Goal: Complete Application Form: Complete application form

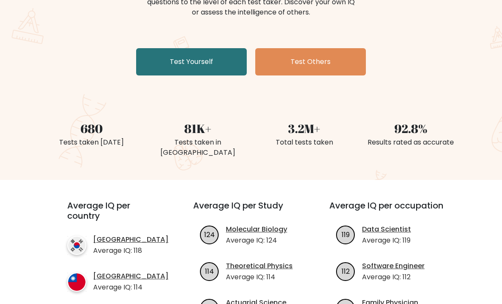
scroll to position [121, 0]
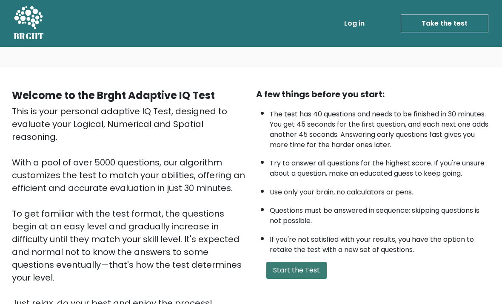
click at [310, 278] on button "Start the Test" at bounding box center [297, 269] width 60 height 17
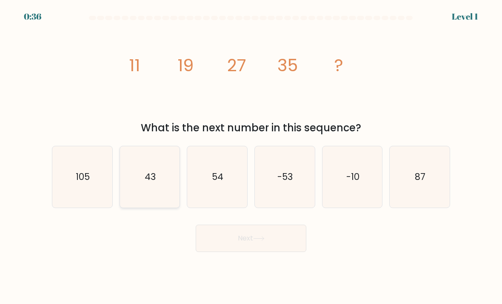
click at [140, 187] on icon "43" at bounding box center [150, 177] width 60 height 60
click at [251, 156] on input "b. 43" at bounding box center [251, 154] width 0 height 4
radio input "true"
click at [298, 243] on button "Next" at bounding box center [251, 237] width 111 height 27
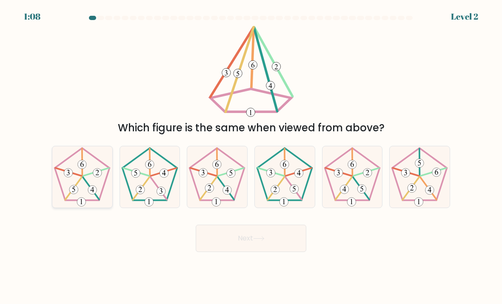
click at [73, 177] on icon at bounding box center [82, 177] width 60 height 60
click at [251, 156] on input "a." at bounding box center [251, 154] width 0 height 4
radio input "true"
click at [292, 248] on button "Next" at bounding box center [251, 237] width 111 height 27
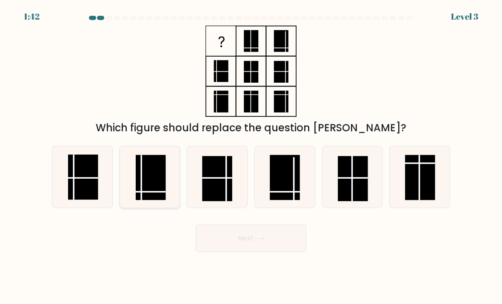
click at [144, 178] on rect at bounding box center [151, 177] width 30 height 45
click at [251, 156] on input "b." at bounding box center [251, 154] width 0 height 4
radio input "true"
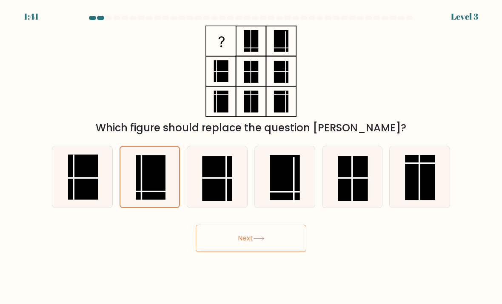
click at [298, 250] on button "Next" at bounding box center [251, 237] width 111 height 27
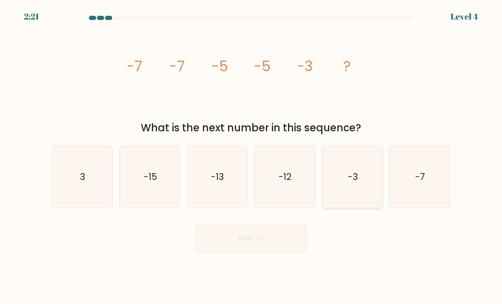
click at [364, 171] on icon "-3" at bounding box center [353, 177] width 60 height 60
click at [252, 156] on input "e. -3" at bounding box center [251, 154] width 0 height 4
radio input "true"
click at [287, 245] on button "Next" at bounding box center [251, 237] width 111 height 27
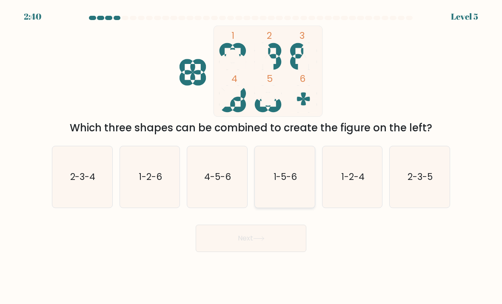
click at [296, 183] on text "1-5-6" at bounding box center [286, 176] width 24 height 12
click at [252, 156] on input "d. 1-5-6" at bounding box center [251, 154] width 0 height 4
radio input "true"
click at [277, 252] on button "Next" at bounding box center [251, 237] width 111 height 27
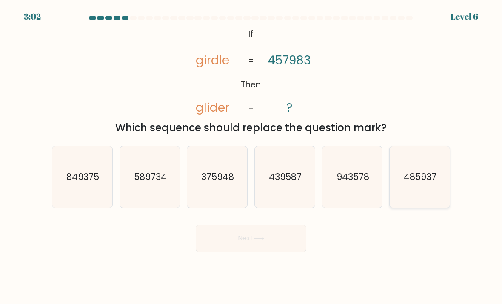
click at [413, 182] on text "485937" at bounding box center [421, 176] width 33 height 12
click at [252, 156] on input "f. 485937" at bounding box center [251, 154] width 0 height 4
radio input "true"
click at [261, 240] on button "Next" at bounding box center [251, 237] width 111 height 27
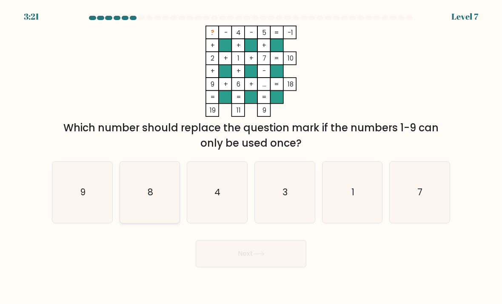
click at [165, 213] on icon "8" at bounding box center [150, 192] width 60 height 60
click at [251, 156] on input "b. 8" at bounding box center [251, 154] width 0 height 4
radio input "true"
click at [247, 267] on button "Next" at bounding box center [251, 253] width 111 height 27
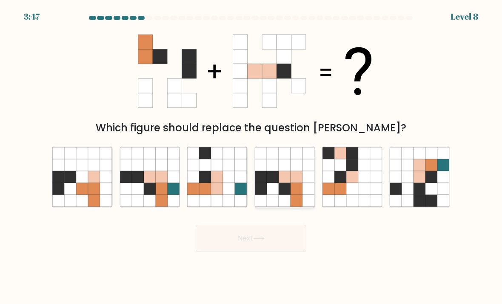
click at [294, 195] on icon at bounding box center [297, 189] width 12 height 12
click at [252, 156] on input "d." at bounding box center [251, 154] width 0 height 4
radio input "true"
click at [275, 225] on button "Next" at bounding box center [251, 237] width 111 height 27
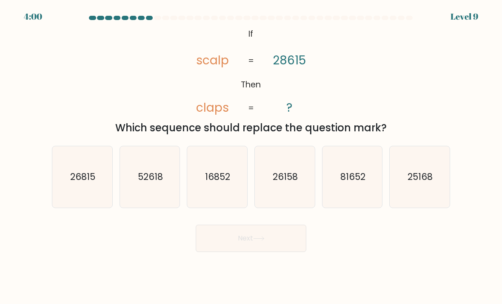
scroll to position [3, 0]
click at [365, 180] on text "81652" at bounding box center [353, 176] width 25 height 12
click at [252, 156] on input "e. 81652" at bounding box center [251, 154] width 0 height 4
radio input "true"
click at [250, 243] on button "Next" at bounding box center [251, 237] width 111 height 27
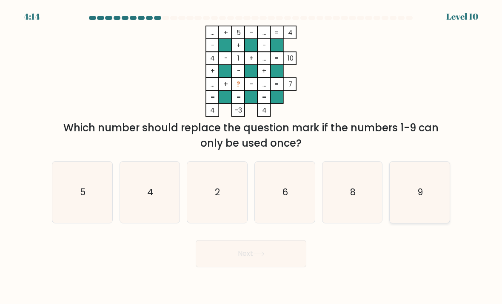
click at [408, 198] on icon "9" at bounding box center [420, 192] width 60 height 60
click at [252, 156] on input "f. 9" at bounding box center [251, 154] width 0 height 4
radio input "true"
click at [235, 262] on button "Next" at bounding box center [251, 253] width 111 height 27
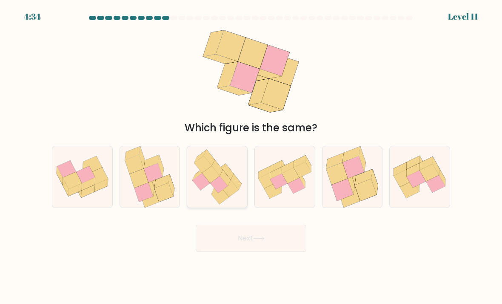
click at [215, 194] on icon at bounding box center [218, 187] width 12 height 13
click at [251, 156] on input "c." at bounding box center [251, 154] width 0 height 4
radio input "true"
click at [227, 241] on button "Next" at bounding box center [251, 237] width 111 height 27
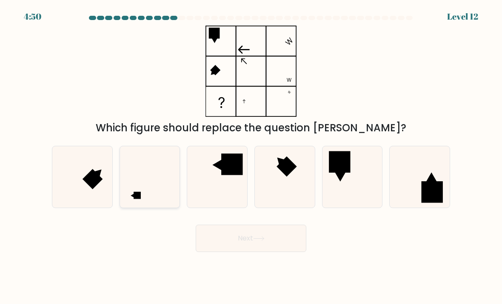
click at [154, 191] on icon at bounding box center [150, 177] width 60 height 60
click at [251, 156] on input "b." at bounding box center [251, 154] width 0 height 4
radio input "true"
click at [226, 249] on button "Next" at bounding box center [251, 237] width 111 height 27
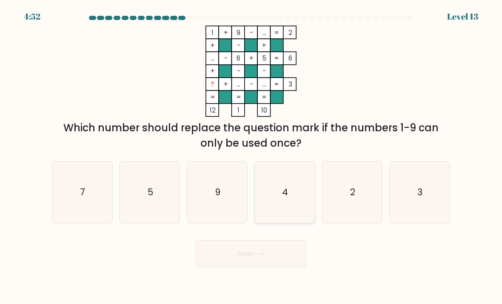
click at [303, 191] on icon "4" at bounding box center [285, 192] width 60 height 60
click at [252, 156] on input "d. 4" at bounding box center [251, 154] width 0 height 4
radio input "true"
click at [284, 261] on button "Next" at bounding box center [251, 253] width 111 height 27
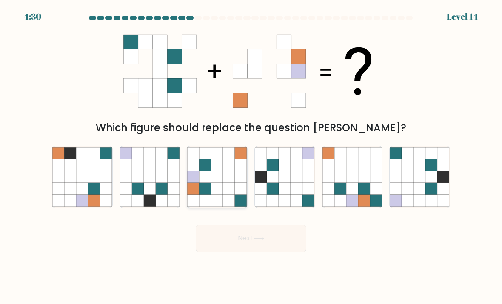
click at [227, 190] on icon at bounding box center [230, 189] width 12 height 12
click at [251, 156] on input "c." at bounding box center [251, 154] width 0 height 4
radio input "true"
click at [281, 244] on button "Next" at bounding box center [251, 237] width 111 height 27
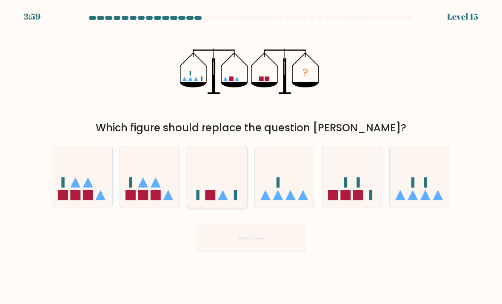
click at [236, 199] on rect at bounding box center [236, 195] width 3 height 10
click at [251, 156] on input "c." at bounding box center [251, 154] width 0 height 4
radio input "true"
click at [255, 233] on button "Next" at bounding box center [251, 237] width 111 height 27
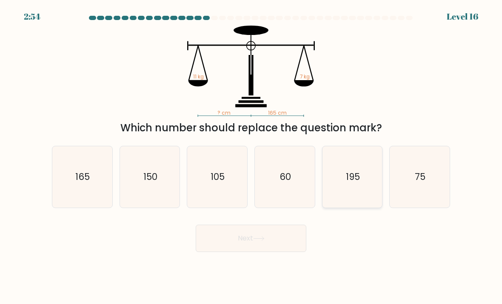
click at [364, 199] on icon "195" at bounding box center [353, 177] width 60 height 60
click at [252, 156] on input "e. 195" at bounding box center [251, 154] width 0 height 4
radio input "true"
click at [293, 224] on button "Next" at bounding box center [251, 237] width 111 height 27
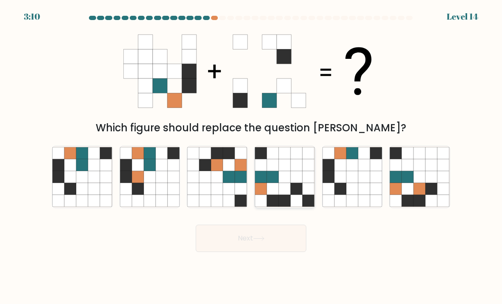
click at [286, 183] on icon at bounding box center [285, 189] width 12 height 12
click at [252, 156] on input "d." at bounding box center [251, 154] width 0 height 4
radio input "true"
click at [265, 224] on button "Next" at bounding box center [251, 237] width 111 height 27
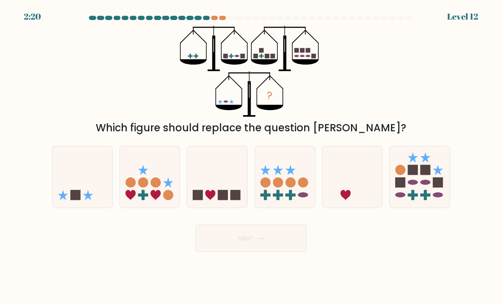
scroll to position [0, 0]
click at [95, 195] on icon at bounding box center [82, 177] width 60 height 50
click at [251, 156] on input "a." at bounding box center [251, 154] width 0 height 4
radio input "true"
click at [269, 246] on button "Next" at bounding box center [251, 237] width 111 height 27
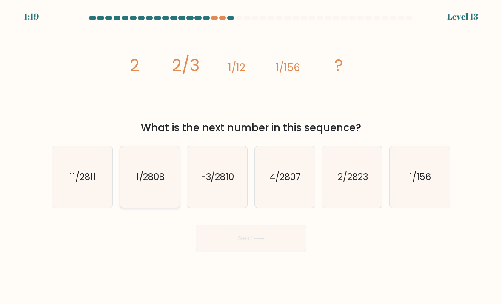
click at [162, 199] on icon "1/2808" at bounding box center [150, 177] width 60 height 60
click at [251, 156] on input "b. 1/2808" at bounding box center [251, 154] width 0 height 4
radio input "true"
click at [236, 243] on button "Next" at bounding box center [251, 237] width 111 height 27
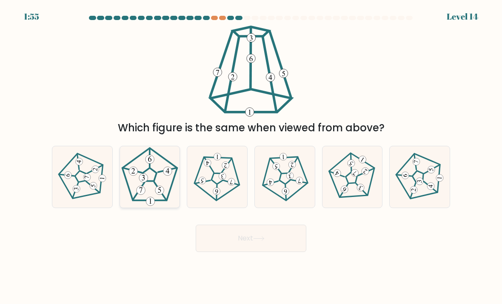
click at [177, 182] on icon at bounding box center [150, 177] width 60 height 60
click at [251, 156] on input "b." at bounding box center [251, 154] width 0 height 4
radio input "true"
click at [442, 198] on icon at bounding box center [420, 176] width 49 height 49
click at [252, 156] on input "f." at bounding box center [251, 154] width 0 height 4
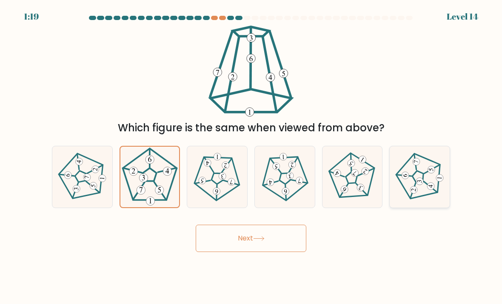
radio input "true"
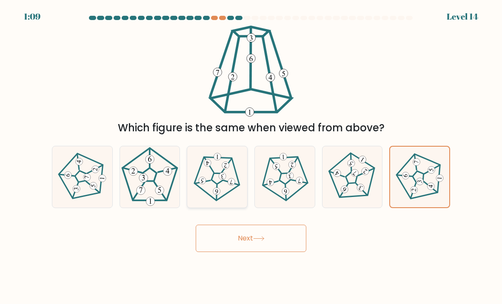
click at [224, 201] on icon at bounding box center [217, 176] width 49 height 49
click at [251, 156] on input "c." at bounding box center [251, 154] width 0 height 4
radio input "true"
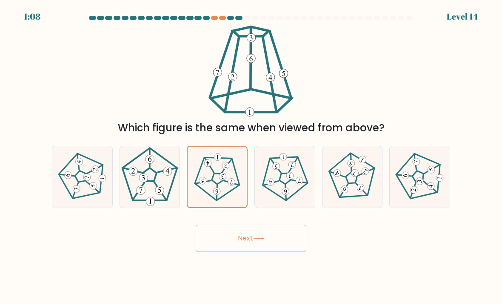
click at [275, 243] on button "Next" at bounding box center [251, 237] width 111 height 27
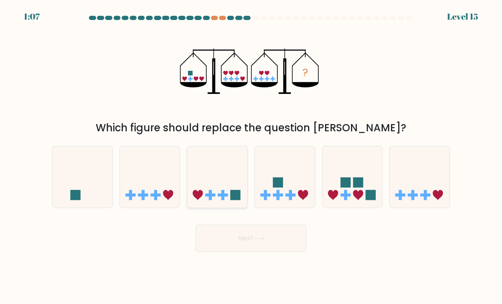
click at [228, 185] on icon at bounding box center [217, 177] width 60 height 50
click at [251, 156] on input "c." at bounding box center [251, 154] width 0 height 4
radio input "true"
click at [258, 241] on icon at bounding box center [258, 238] width 11 height 5
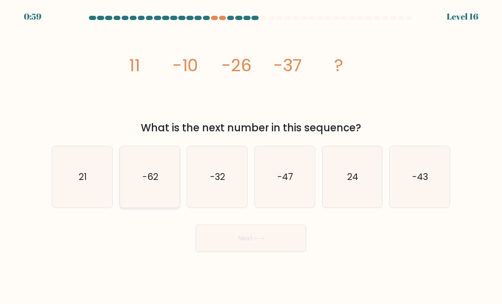
click at [158, 192] on icon "-62" at bounding box center [150, 177] width 60 height 60
click at [251, 156] on input "b. -62" at bounding box center [251, 154] width 0 height 4
radio input "true"
click at [236, 244] on button "Next" at bounding box center [251, 237] width 111 height 27
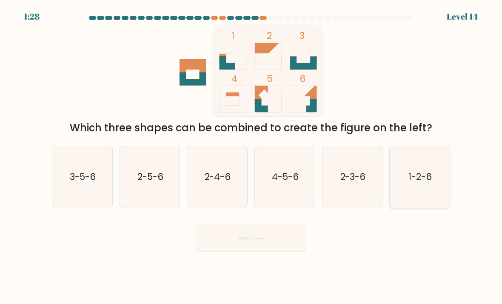
click at [417, 182] on text "1-2-6" at bounding box center [420, 176] width 23 height 12
click at [252, 156] on input "f. 1-2-6" at bounding box center [251, 154] width 0 height 4
radio input "true"
click at [259, 242] on button "Next" at bounding box center [251, 237] width 111 height 27
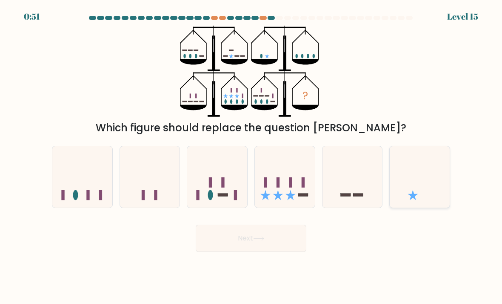
click at [408, 196] on icon at bounding box center [420, 177] width 60 height 50
click at [252, 156] on input "f." at bounding box center [251, 154] width 0 height 4
radio input "true"
click at [351, 191] on icon at bounding box center [353, 177] width 60 height 50
click at [252, 156] on input "e." at bounding box center [251, 154] width 0 height 4
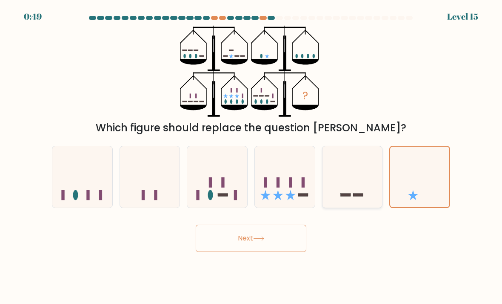
radio input "true"
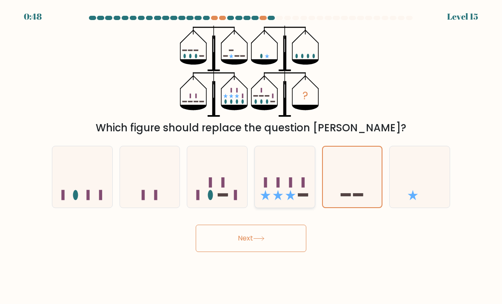
click at [301, 202] on icon at bounding box center [285, 177] width 60 height 50
click at [252, 156] on input "d." at bounding box center [251, 154] width 0 height 4
radio input "true"
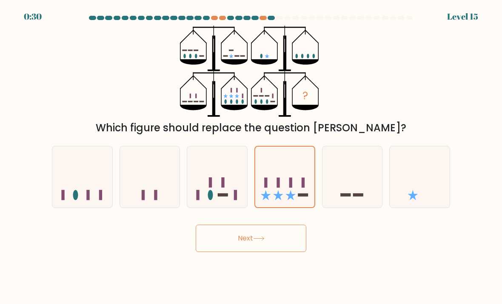
click at [241, 248] on button "Next" at bounding box center [251, 237] width 111 height 27
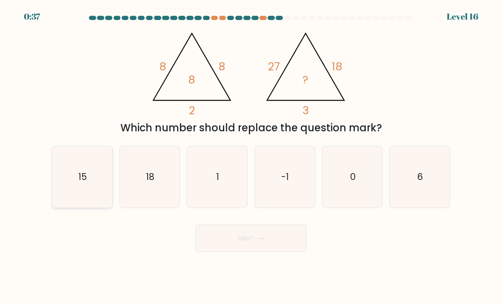
click at [101, 179] on icon "15" at bounding box center [82, 177] width 60 height 60
click at [251, 156] on input "a. 15" at bounding box center [251, 154] width 0 height 4
radio input "true"
click at [239, 252] on button "Next" at bounding box center [251, 237] width 111 height 27
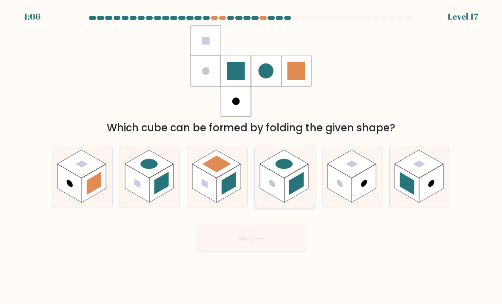
click at [298, 181] on rect at bounding box center [296, 183] width 24 height 38
click at [252, 156] on input "d." at bounding box center [251, 154] width 0 height 4
radio input "true"
click at [154, 178] on rect at bounding box center [149, 164] width 49 height 28
click at [251, 156] on input "b." at bounding box center [251, 154] width 0 height 4
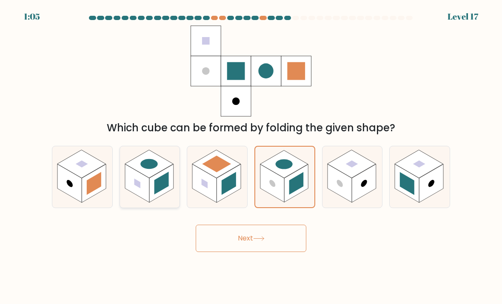
radio input "true"
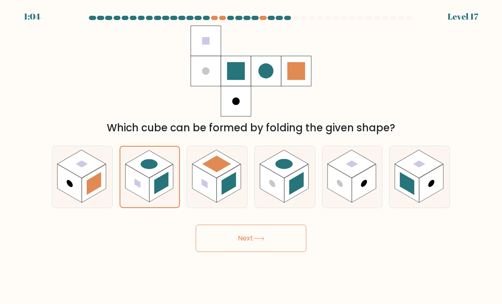
click at [250, 252] on button "Next" at bounding box center [251, 237] width 111 height 27
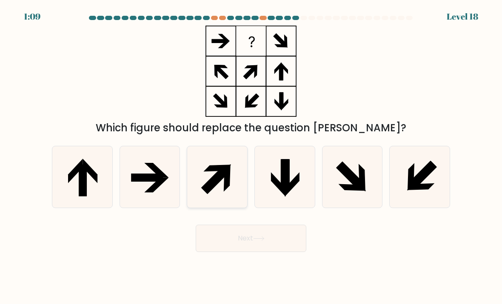
click at [222, 197] on icon at bounding box center [217, 177] width 60 height 60
click at [251, 156] on input "c." at bounding box center [251, 154] width 0 height 4
radio input "true"
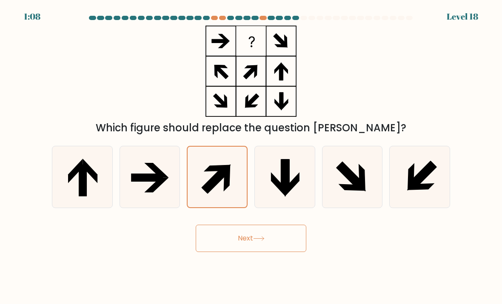
click at [252, 244] on button "Next" at bounding box center [251, 237] width 111 height 27
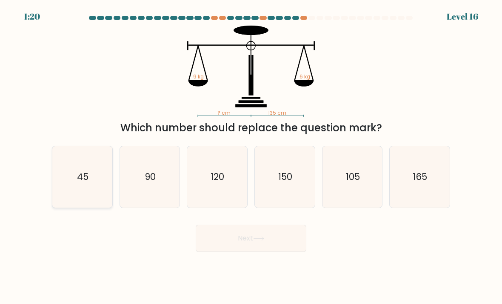
click at [90, 177] on icon "45" at bounding box center [82, 177] width 60 height 60
click at [251, 156] on input "a. 45" at bounding box center [251, 154] width 0 height 4
radio input "true"
click at [209, 252] on button "Next" at bounding box center [251, 237] width 111 height 27
click at [244, 252] on button "Next" at bounding box center [251, 237] width 111 height 27
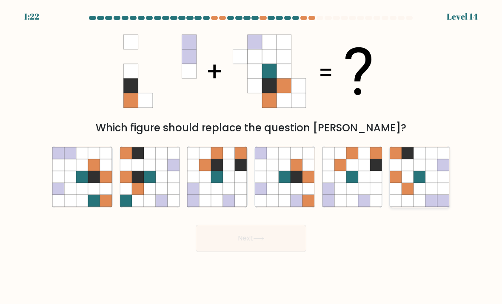
click at [424, 171] on icon at bounding box center [420, 165] width 12 height 12
click at [252, 156] on input "f." at bounding box center [251, 154] width 0 height 4
radio input "true"
click at [266, 252] on button "Next" at bounding box center [251, 237] width 111 height 27
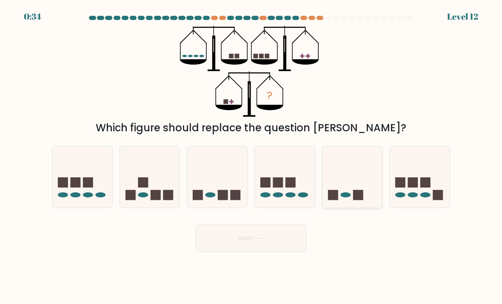
click at [330, 200] on rect at bounding box center [333, 195] width 10 height 10
click at [252, 156] on input "e." at bounding box center [251, 154] width 0 height 4
radio input "true"
click at [267, 247] on button "Next" at bounding box center [251, 237] width 111 height 27
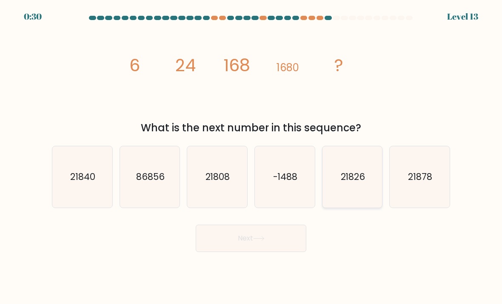
click at [373, 177] on icon "21826" at bounding box center [353, 177] width 60 height 60
click at [252, 156] on input "e. 21826" at bounding box center [251, 154] width 0 height 4
radio input "true"
click at [253, 250] on button "Next" at bounding box center [251, 237] width 111 height 27
click at [267, 252] on button "Next" at bounding box center [251, 237] width 111 height 27
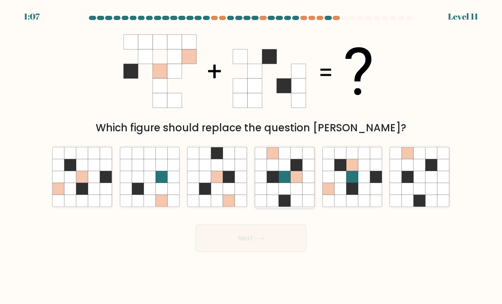
click at [274, 171] on icon at bounding box center [273, 165] width 12 height 12
click at [252, 156] on input "d." at bounding box center [251, 154] width 0 height 4
radio input "true"
click at [268, 252] on button "Next" at bounding box center [251, 237] width 111 height 27
click at [293, 233] on button "Next" at bounding box center [251, 237] width 111 height 27
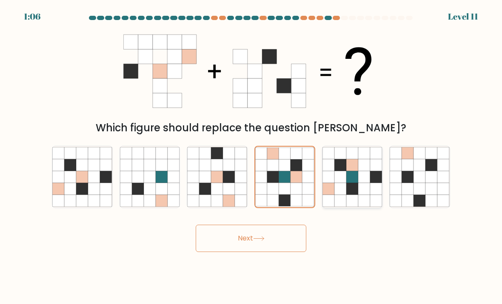
click at [343, 195] on icon at bounding box center [341, 189] width 12 height 12
click at [252, 156] on input "e." at bounding box center [251, 154] width 0 height 4
radio input "true"
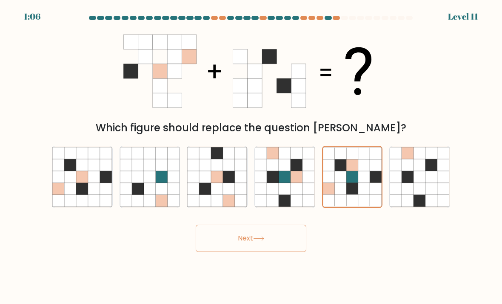
click at [286, 250] on button "Next" at bounding box center [251, 237] width 111 height 27
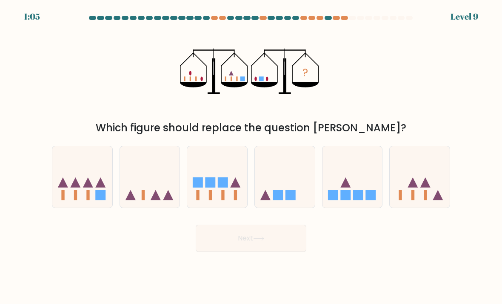
click at [246, 252] on button "Next" at bounding box center [251, 237] width 111 height 27
click at [256, 187] on icon at bounding box center [285, 177] width 60 height 50
click at [252, 156] on input "d." at bounding box center [251, 154] width 0 height 4
radio input "true"
click at [229, 178] on icon at bounding box center [217, 177] width 60 height 50
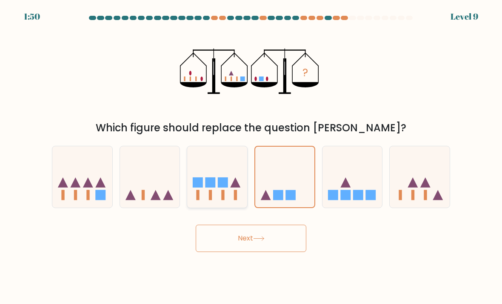
click at [251, 156] on input "c." at bounding box center [251, 154] width 0 height 4
radio input "true"
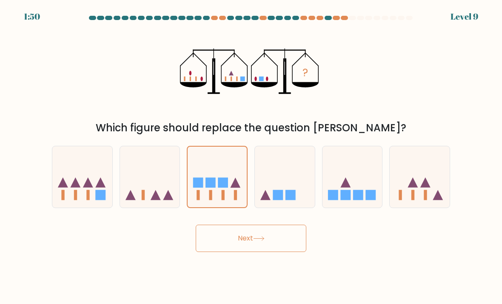
click at [252, 249] on button "Next" at bounding box center [251, 237] width 111 height 27
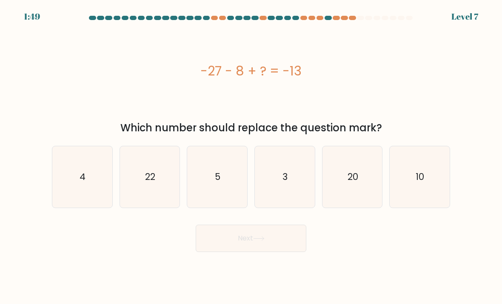
click at [259, 244] on button "Next" at bounding box center [251, 237] width 111 height 27
click at [295, 177] on icon "3" at bounding box center [285, 177] width 60 height 60
click at [252, 156] on input "d. 3" at bounding box center [251, 154] width 0 height 4
radio input "true"
click at [287, 241] on button "Next" at bounding box center [251, 237] width 111 height 27
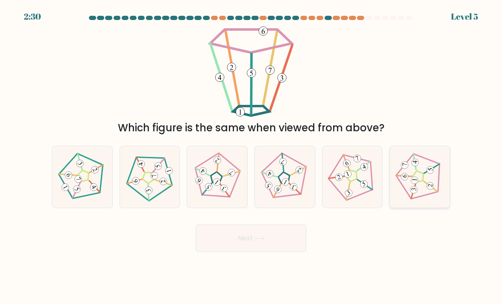
click at [403, 180] on icon at bounding box center [420, 176] width 49 height 49
click at [252, 156] on input "f." at bounding box center [251, 154] width 0 height 4
radio input "true"
click at [273, 241] on button "Next" at bounding box center [251, 237] width 111 height 27
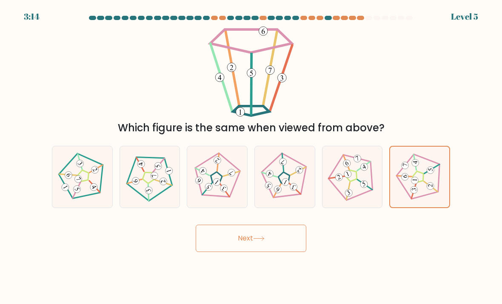
click at [274, 244] on button "Next" at bounding box center [251, 237] width 111 height 27
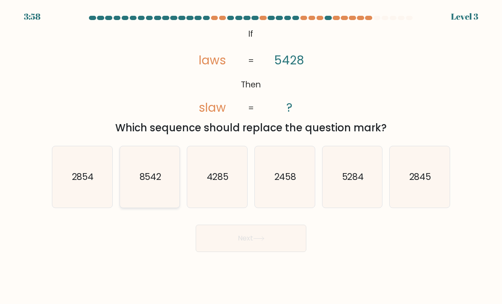
click at [169, 190] on icon "8542" at bounding box center [150, 177] width 60 height 60
click at [251, 156] on input "b. 8542" at bounding box center [251, 154] width 0 height 4
radio input "true"
click at [226, 252] on button "Next" at bounding box center [251, 237] width 111 height 27
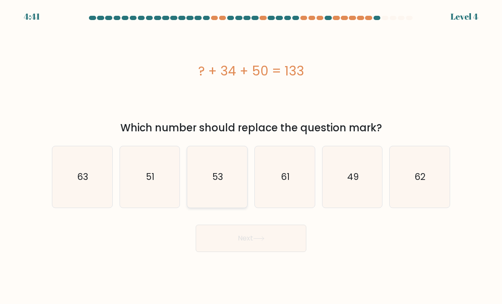
click at [247, 198] on icon "53" at bounding box center [217, 177] width 60 height 60
click at [251, 156] on input "c. 53" at bounding box center [251, 154] width 0 height 4
radio input "true"
click at [246, 230] on div "Next" at bounding box center [251, 235] width 409 height 34
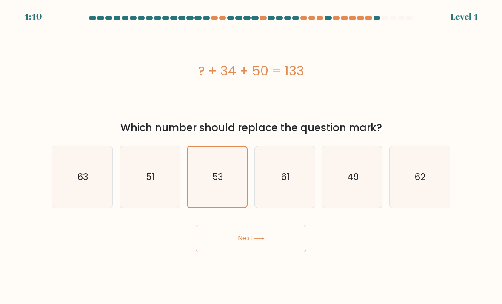
click at [243, 251] on button "Next" at bounding box center [251, 237] width 111 height 27
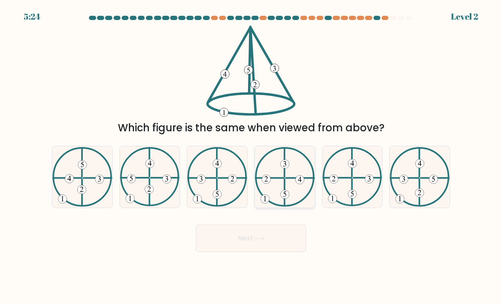
click at [279, 195] on icon at bounding box center [285, 176] width 60 height 59
click at [252, 156] on input "d." at bounding box center [251, 154] width 0 height 4
radio input "true"
click at [255, 248] on button "Next" at bounding box center [251, 237] width 111 height 27
click at [254, 248] on button "Next" at bounding box center [251, 237] width 111 height 27
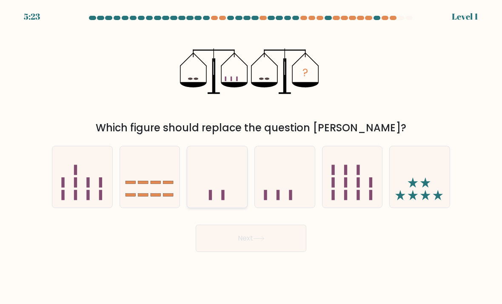
click at [232, 198] on icon at bounding box center [217, 177] width 60 height 50
click at [251, 156] on input "c." at bounding box center [251, 154] width 0 height 4
radio input "true"
click at [231, 198] on icon at bounding box center [217, 176] width 59 height 49
click at [251, 156] on input "c." at bounding box center [251, 154] width 0 height 4
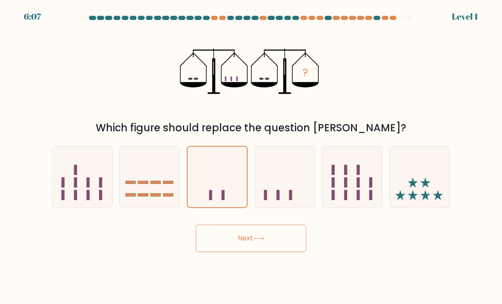
click at [235, 241] on button "Next" at bounding box center [251, 237] width 111 height 27
click at [235, 240] on button "Next" at bounding box center [251, 237] width 111 height 27
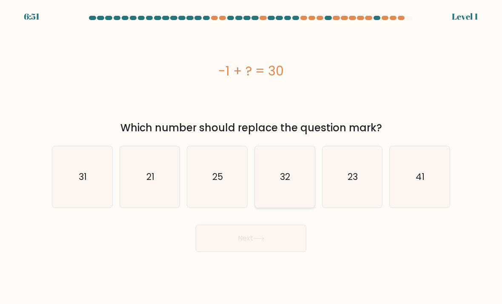
click at [263, 206] on icon "32" at bounding box center [285, 177] width 60 height 60
click at [252, 156] on input "d. 32" at bounding box center [251, 154] width 0 height 4
radio input "true"
click at [262, 250] on button "Next" at bounding box center [251, 237] width 111 height 27
click at [261, 250] on button "Next" at bounding box center [251, 237] width 111 height 27
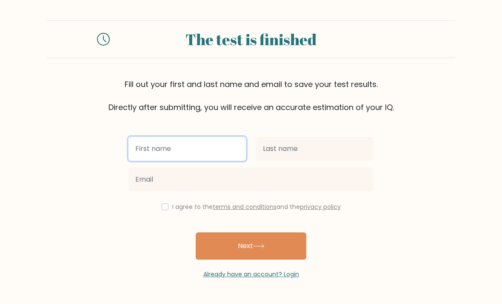
click at [222, 146] on input "text" at bounding box center [188, 149] width 118 height 24
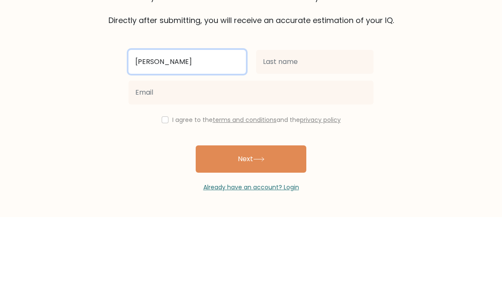
type input "Nguyen"
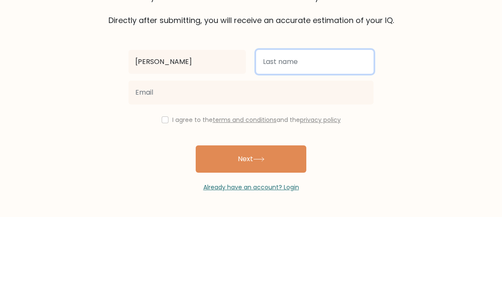
click at [336, 137] on input "text" at bounding box center [315, 149] width 118 height 24
type input "zlinhdn"
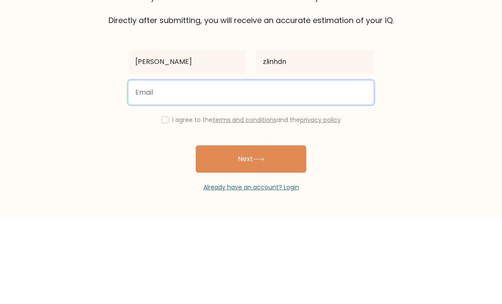
click at [324, 167] on input "email" at bounding box center [251, 179] width 245 height 24
type input "huypo@gmail.com"
click at [251, 232] on button "Next" at bounding box center [251, 245] width 111 height 27
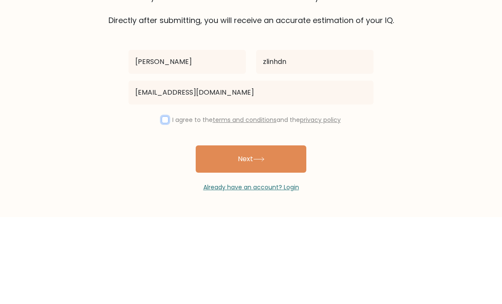
scroll to position [27, 0]
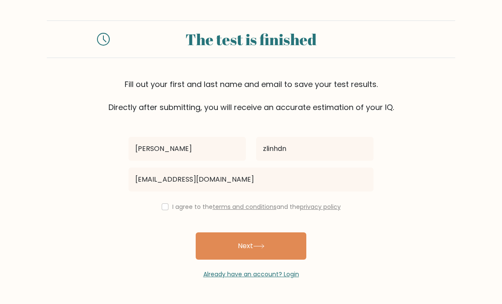
click at [164, 203] on input "checkbox" at bounding box center [165, 206] width 7 height 7
checkbox input "true"
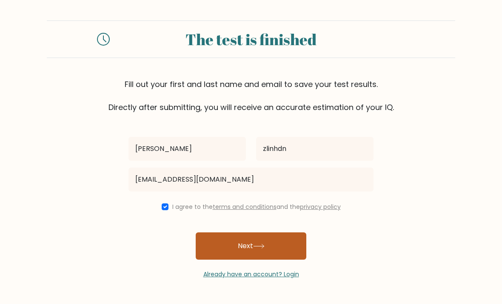
click at [284, 232] on button "Next" at bounding box center [251, 245] width 111 height 27
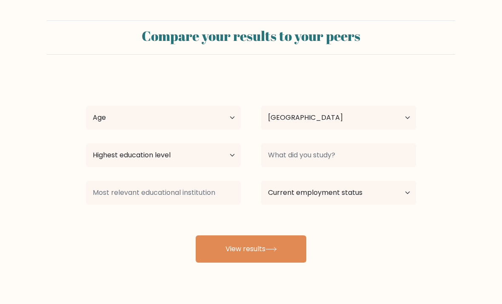
select select "VN"
click at [194, 99] on div "[PERSON_NAME] Age Under [DEMOGRAPHIC_DATA] [DEMOGRAPHIC_DATA] [DEMOGRAPHIC_DATA…" at bounding box center [251, 168] width 341 height 187
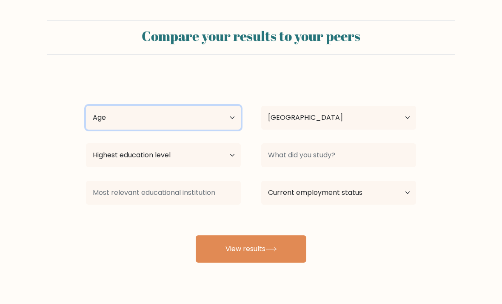
click at [204, 115] on select "Age Under [DEMOGRAPHIC_DATA] [DEMOGRAPHIC_DATA] [DEMOGRAPHIC_DATA] [DEMOGRAPHIC…" at bounding box center [163, 118] width 155 height 24
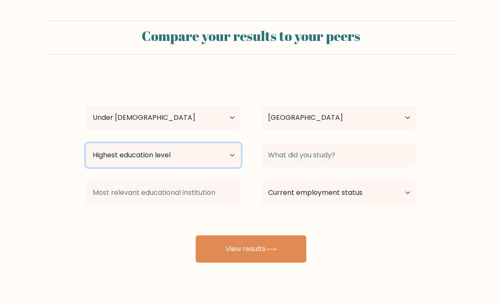
click at [187, 157] on select "Highest education level No schooling Primary Lower Secondary Upper Secondary Oc…" at bounding box center [163, 155] width 155 height 24
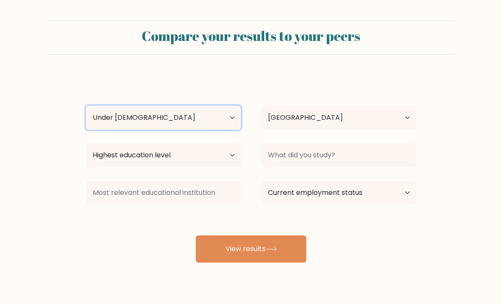
click at [208, 109] on select "Age Under [DEMOGRAPHIC_DATA] [DEMOGRAPHIC_DATA] [DEMOGRAPHIC_DATA] [DEMOGRAPHIC…" at bounding box center [163, 118] width 155 height 24
select select "35_44"
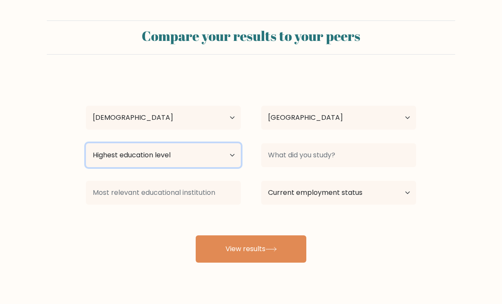
click at [184, 160] on select "Highest education level No schooling Primary Lower Secondary Upper Secondary Oc…" at bounding box center [163, 155] width 155 height 24
click at [180, 155] on select "Highest education level No schooling Primary Lower Secondary Upper Secondary Oc…" at bounding box center [163, 155] width 155 height 24
select select "doctoral_degree"
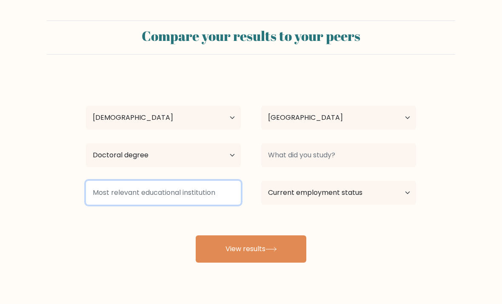
click at [172, 182] on input at bounding box center [163, 193] width 155 height 24
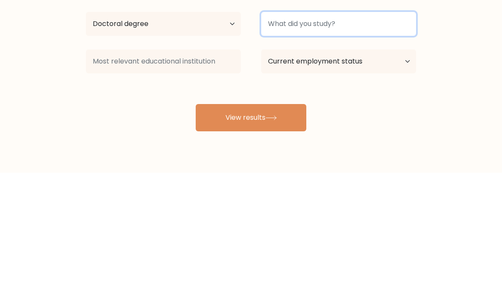
click at [306, 143] on input at bounding box center [338, 155] width 155 height 24
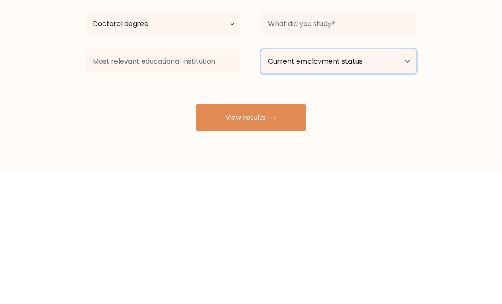
click at [346, 181] on select "Current employment status Employed Student Retired Other / prefer not to answer" at bounding box center [338, 193] width 155 height 24
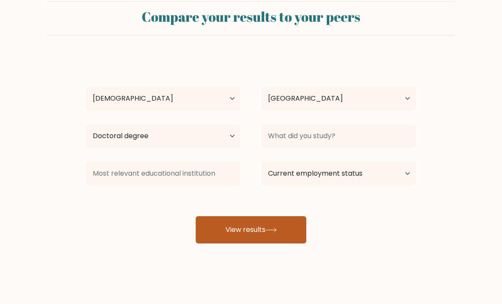
click at [286, 220] on button "View results" at bounding box center [251, 229] width 111 height 27
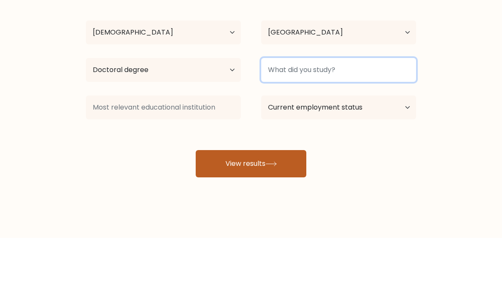
type input "h"
type input "Hanoi"
click at [251, 216] on button "View results" at bounding box center [251, 229] width 111 height 27
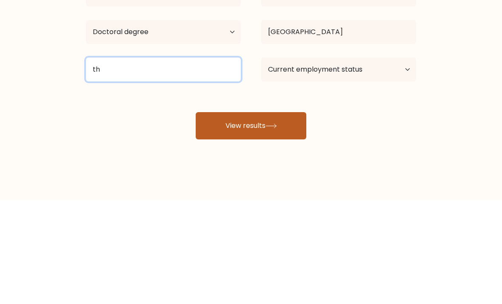
type input "th"
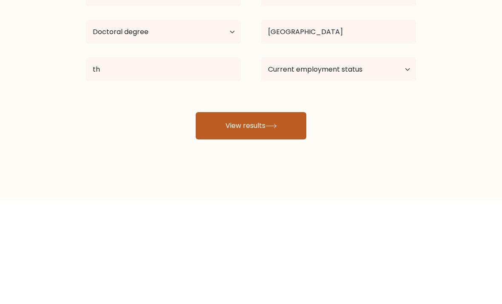
click at [268, 216] on button "View results" at bounding box center [251, 229] width 111 height 27
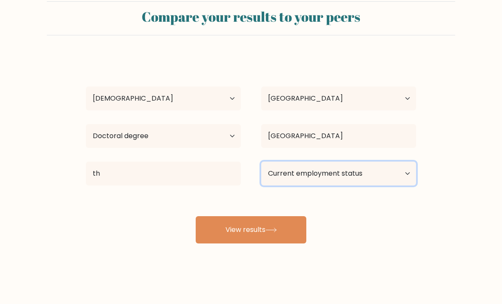
click at [293, 167] on select "Current employment status Employed Student Retired Other / prefer not to answer" at bounding box center [338, 173] width 155 height 24
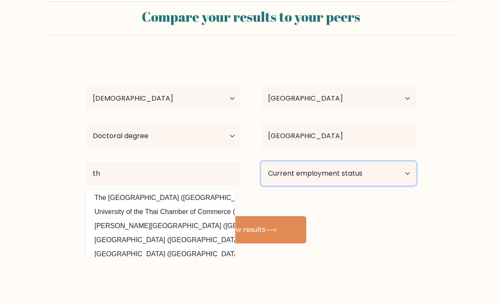
select select "other"
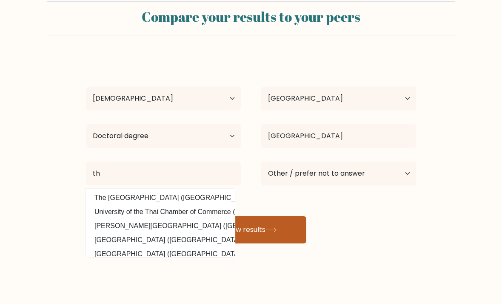
click at [260, 225] on button "View results" at bounding box center [251, 229] width 111 height 27
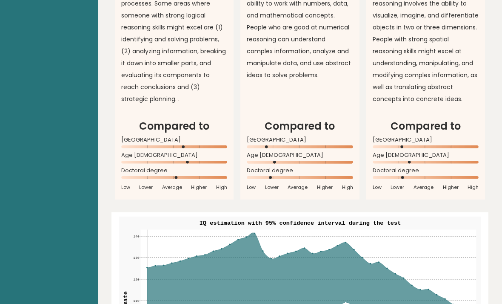
scroll to position [806, 0]
